Goal: Information Seeking & Learning: Learn about a topic

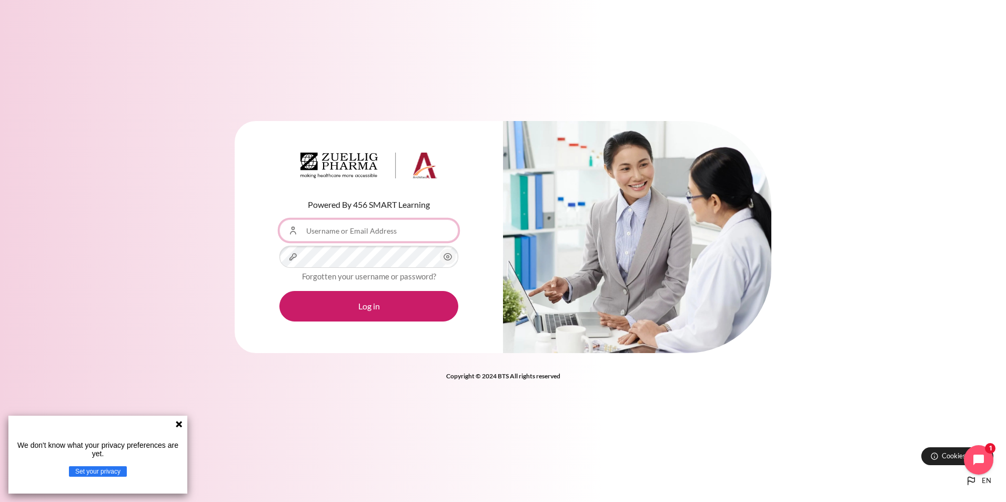
click at [250, 2] on input "Username or Email Address" at bounding box center [368, 230] width 179 height 22
type input "[EMAIL_ADDRESS][DOMAIN_NAME]"
click at [250, 2] on button "Log in" at bounding box center [368, 306] width 179 height 31
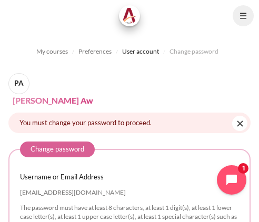
click at [218, 209] on div "The password must have at least 8 characters, at least 1 digit(s), at least 1 l…" at bounding box center [129, 217] width 219 height 26
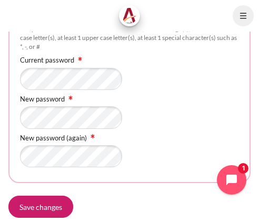
scroll to position [211, 0]
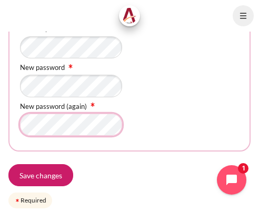
click at [8, 164] on input "Save changes" at bounding box center [40, 175] width 65 height 22
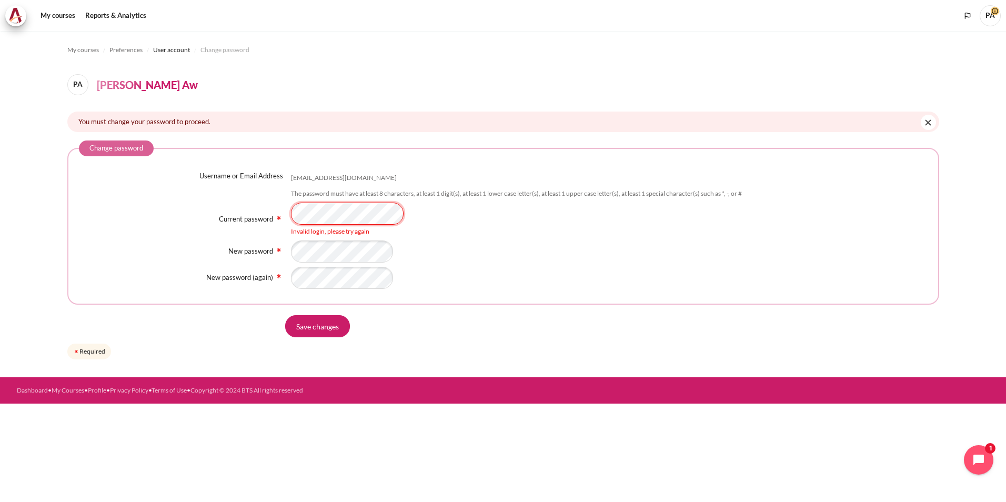
click at [225, 226] on div "Current password Invalid login, please try again" at bounding box center [503, 220] width 849 height 34
click at [324, 323] on input "Save changes" at bounding box center [317, 326] width 65 height 22
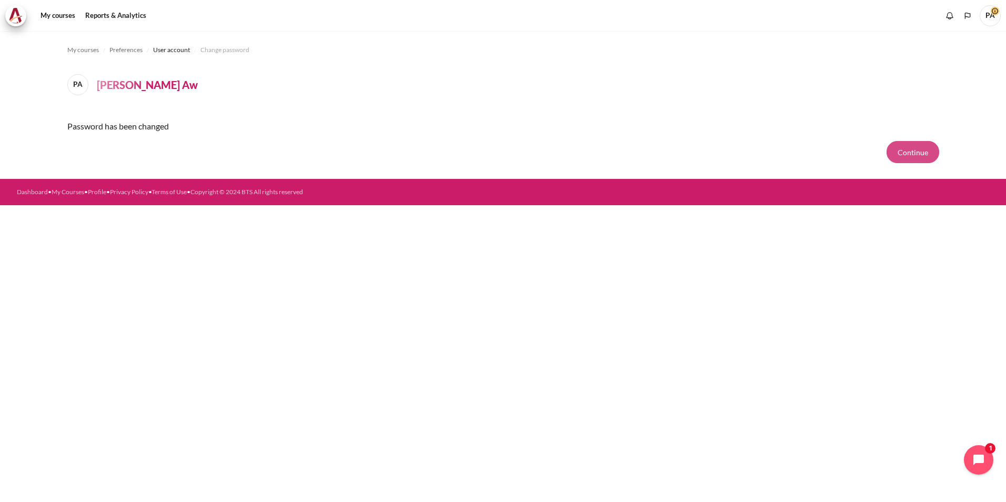
click at [909, 149] on button "Continue" at bounding box center [913, 152] width 53 height 22
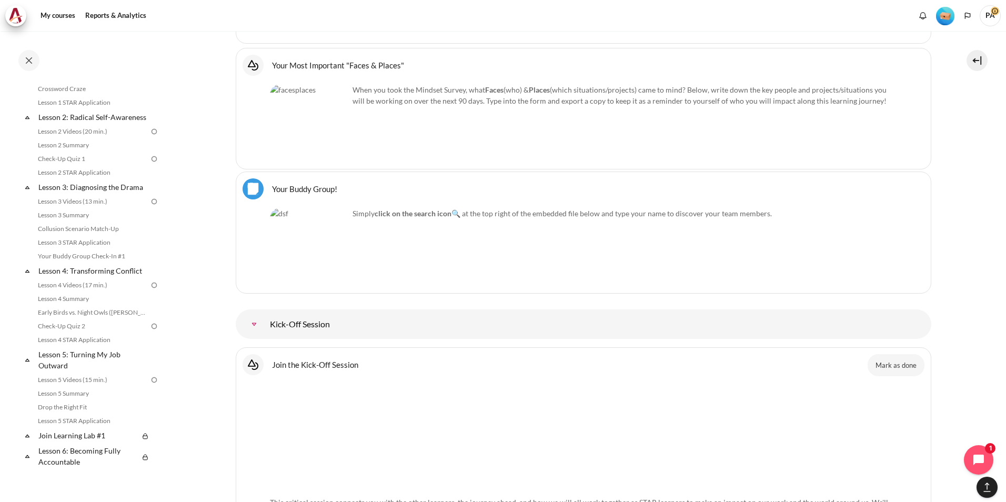
scroll to position [263, 0]
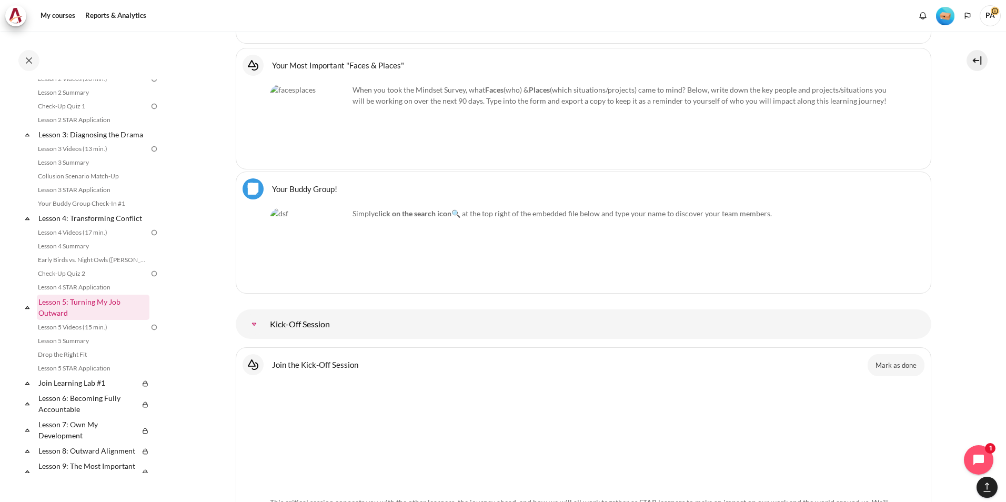
click at [78, 318] on link "Lesson 5: Turning My Job Outward" at bounding box center [93, 307] width 113 height 25
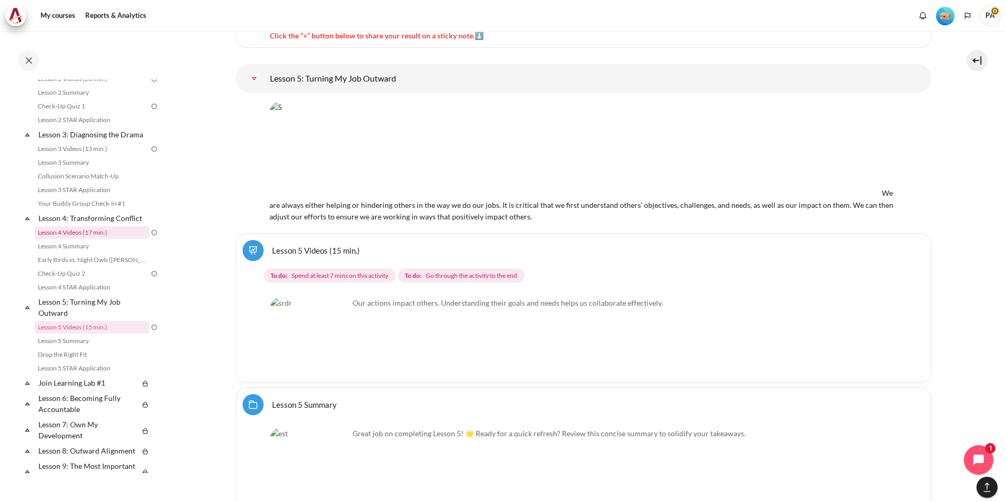
click at [94, 239] on link "Lesson 4 Videos (17 min.)" at bounding box center [92, 232] width 115 height 13
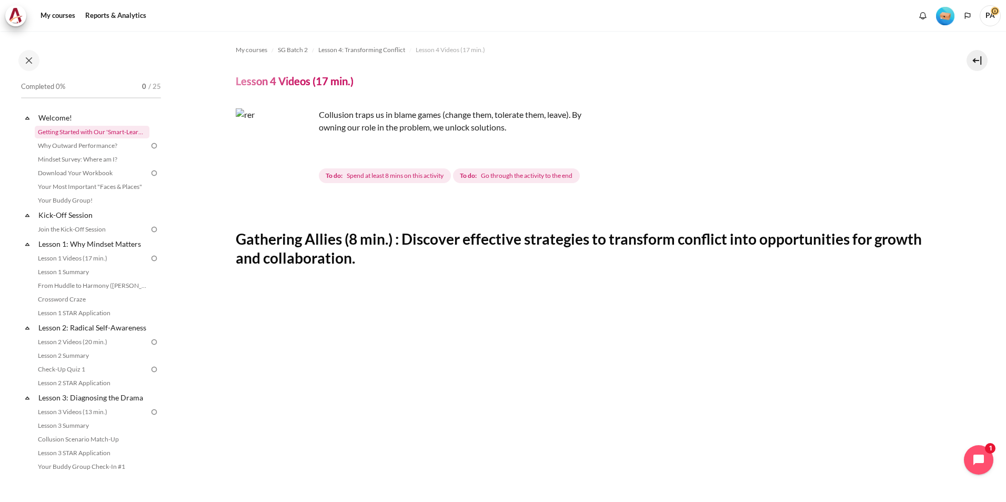
click at [87, 131] on link "Getting Started with Our 'Smart-Learning' Platform" at bounding box center [92, 132] width 115 height 13
